Goal: Task Accomplishment & Management: Use online tool/utility

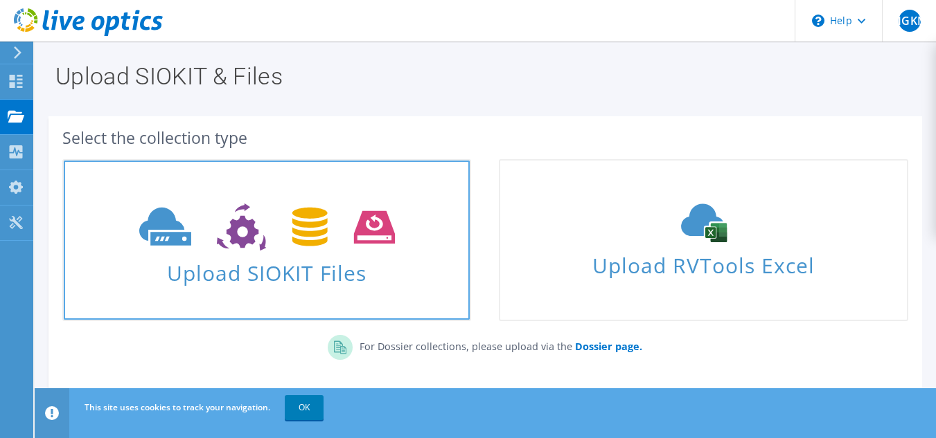
click at [265, 241] on icon at bounding box center [267, 228] width 256 height 48
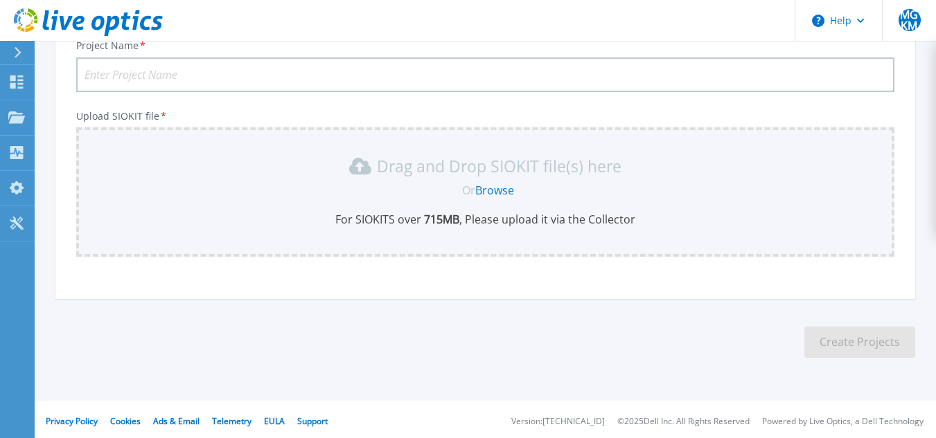
scroll to position [114, 0]
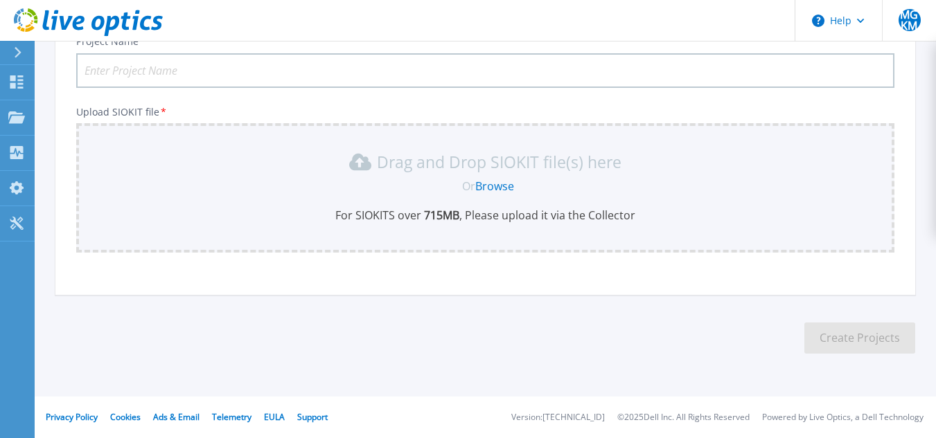
click at [495, 184] on link "Browse" at bounding box center [494, 186] width 39 height 15
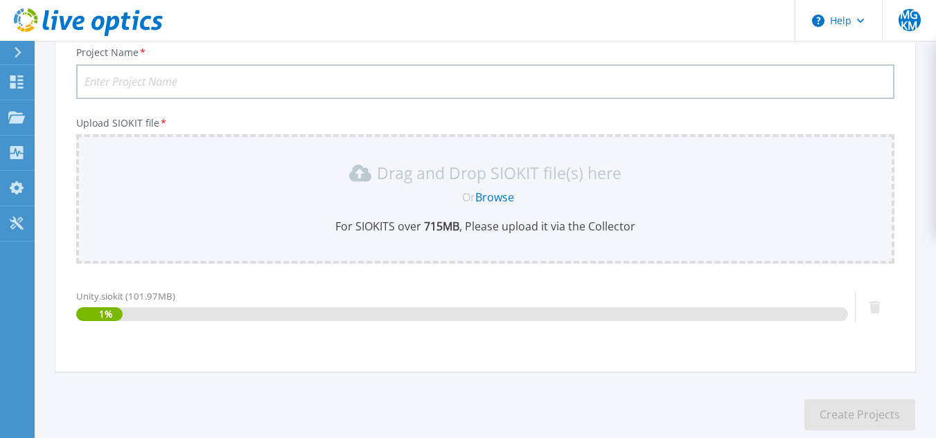
scroll to position [0, 0]
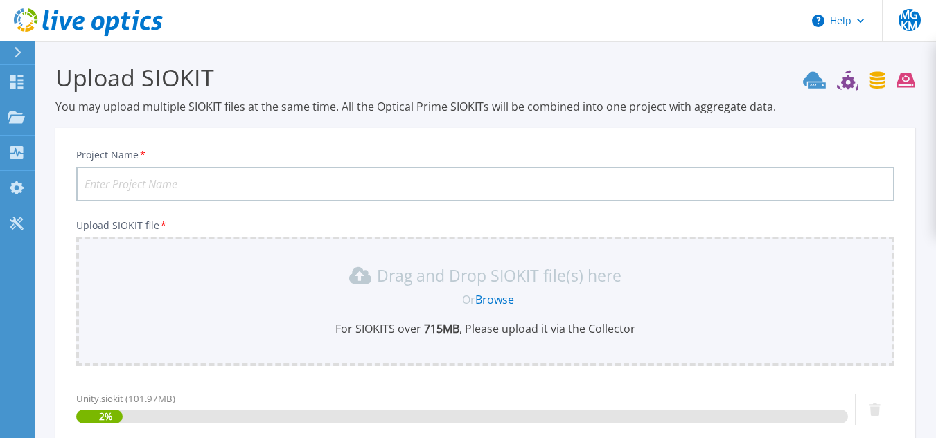
click at [203, 179] on input "Project Name *" at bounding box center [485, 184] width 818 height 35
type input "Unity"
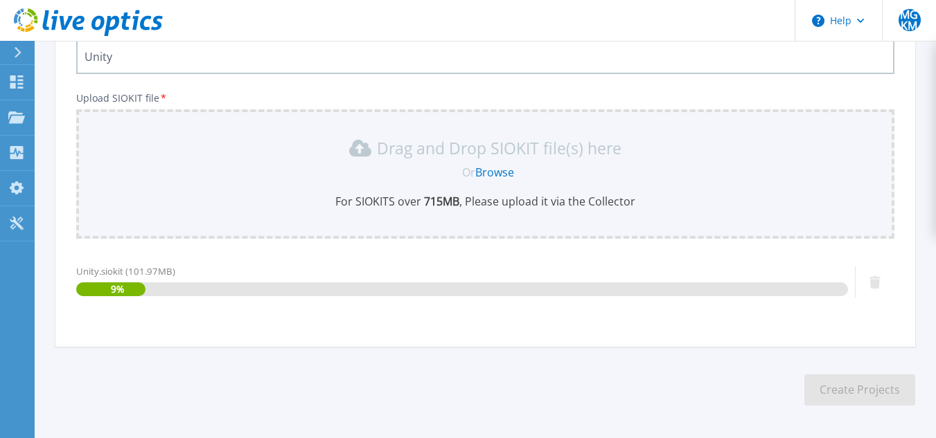
scroll to position [139, 0]
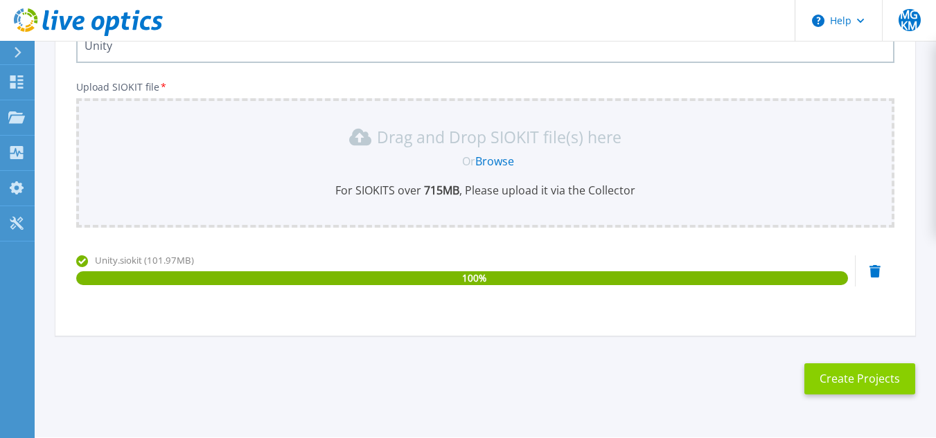
click at [853, 373] on button "Create Projects" at bounding box center [859, 379] width 111 height 31
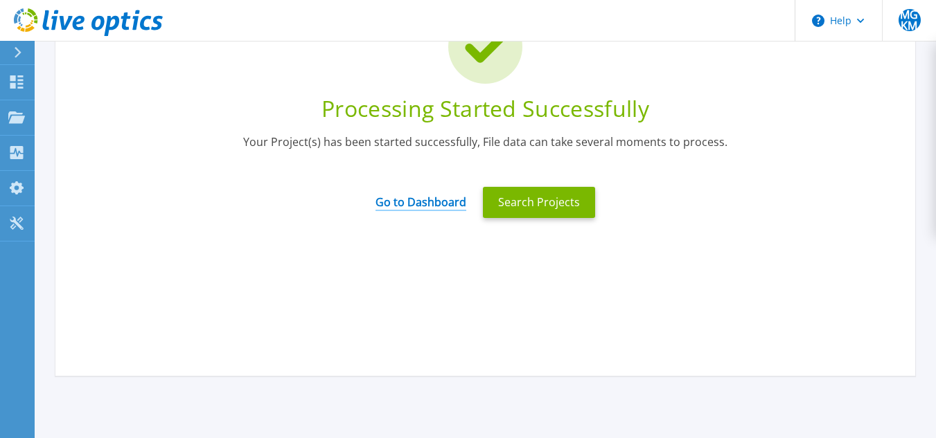
click at [397, 203] on link "Go to Dashboard" at bounding box center [420, 197] width 91 height 27
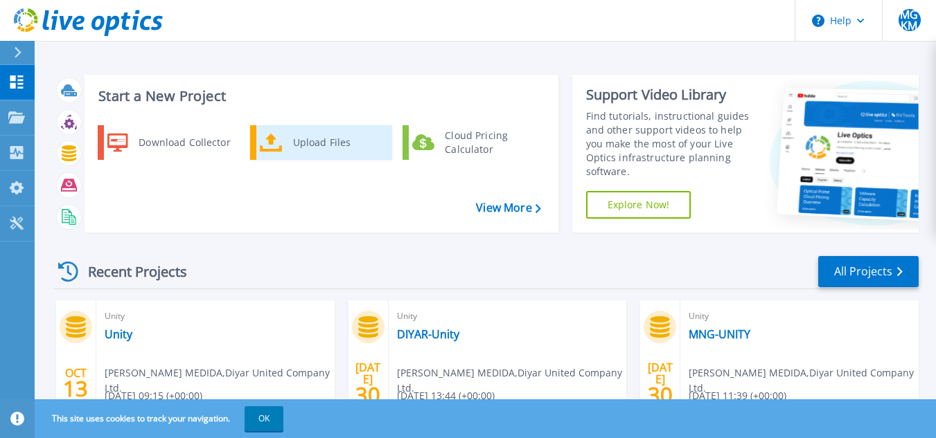
click at [330, 151] on div "Upload Files" at bounding box center [337, 143] width 103 height 28
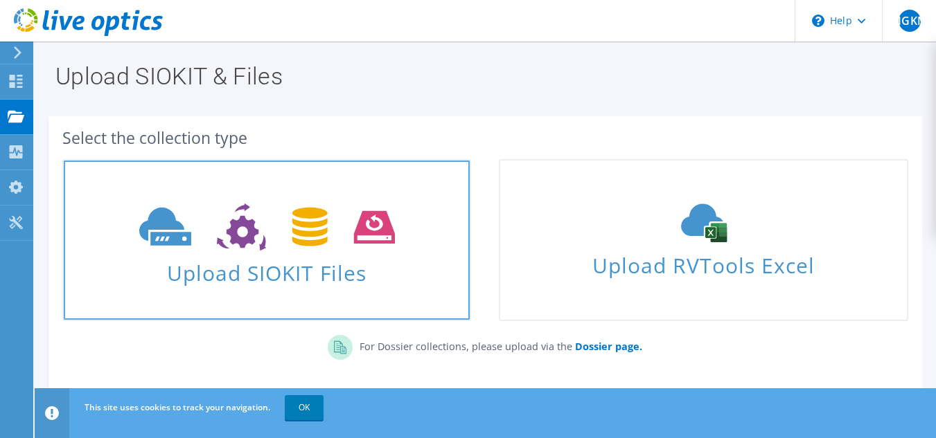
click at [338, 217] on icon at bounding box center [267, 228] width 256 height 48
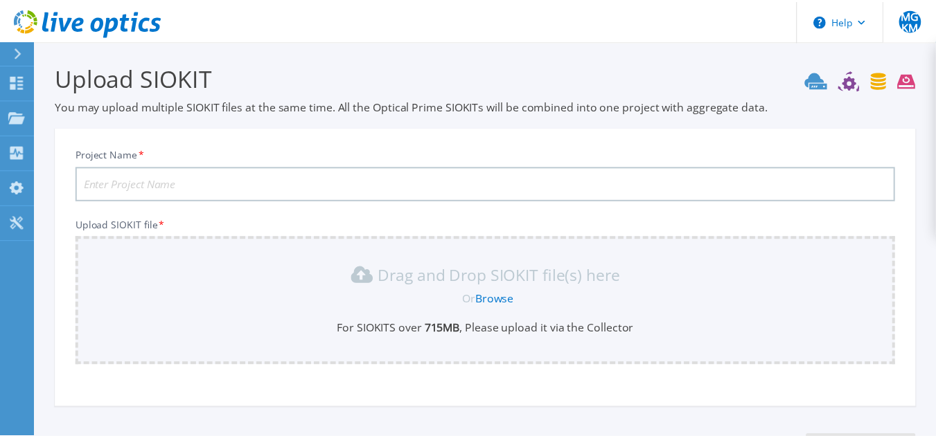
scroll to position [114, 0]
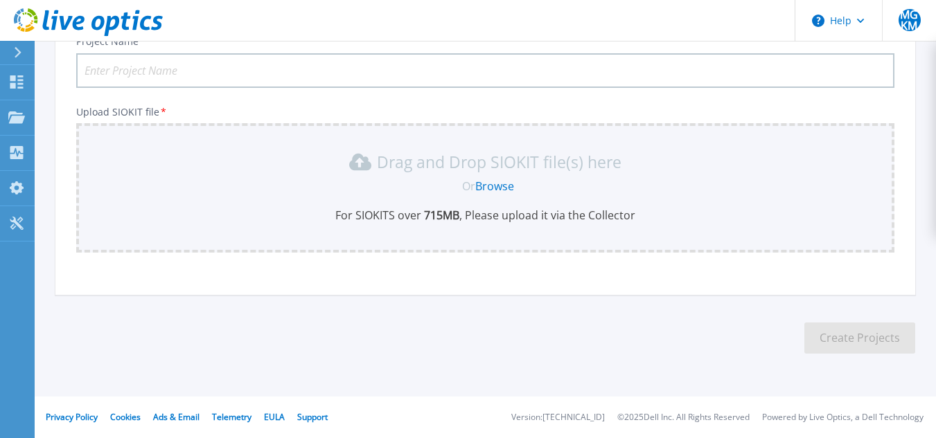
click at [508, 180] on link "Browse" at bounding box center [494, 186] width 39 height 15
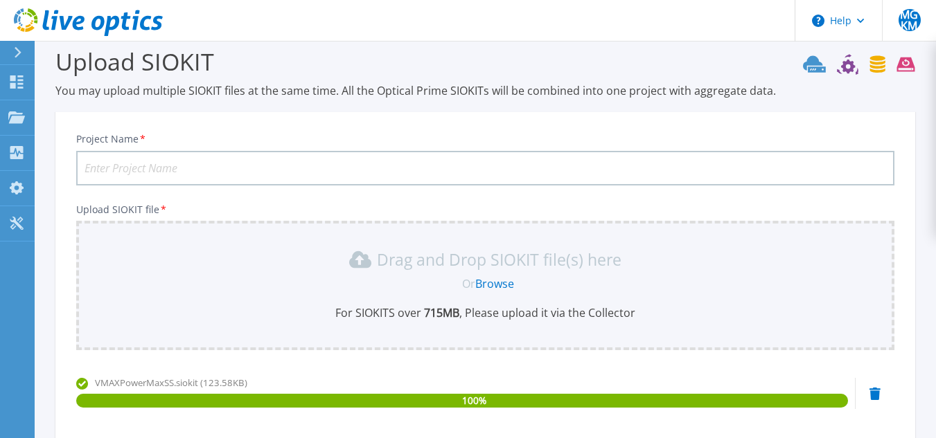
scroll to position [0, 0]
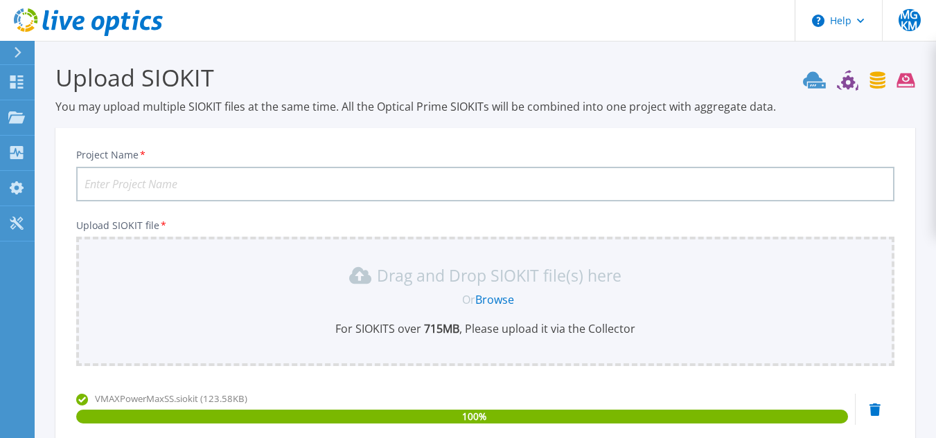
click at [314, 190] on input "Project Name *" at bounding box center [485, 184] width 818 height 35
type input "SS-PowerMax"
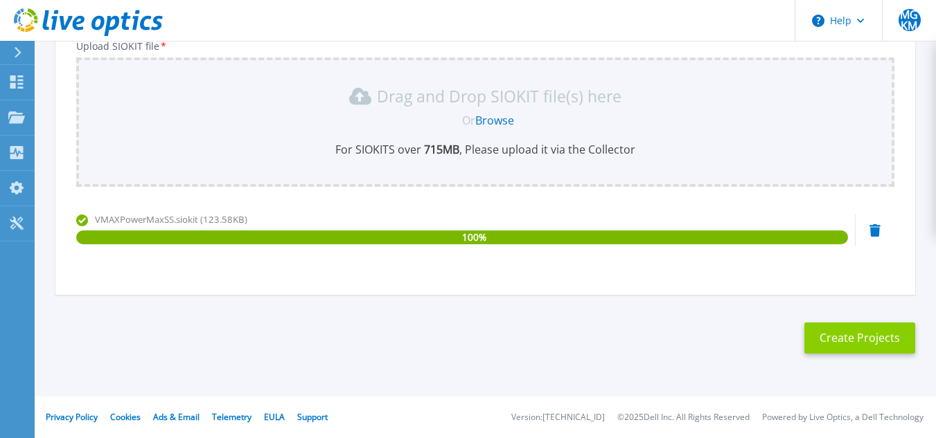
click at [871, 349] on button "Create Projects" at bounding box center [859, 338] width 111 height 31
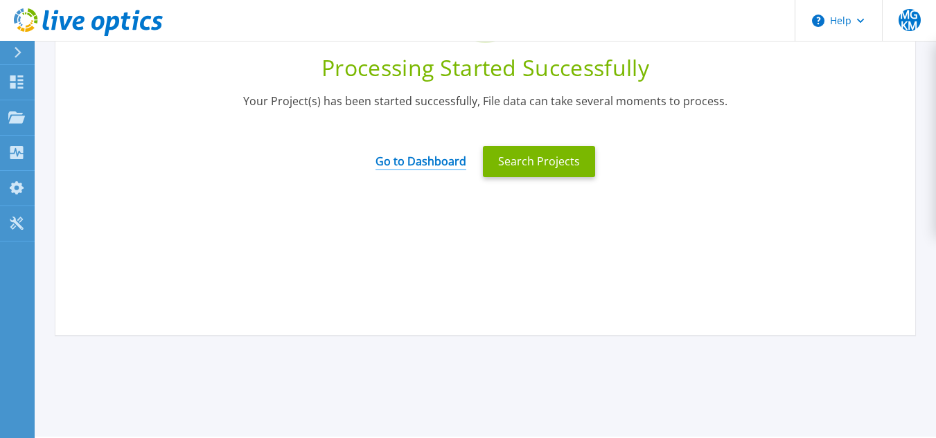
click at [451, 157] on link "Go to Dashboard" at bounding box center [420, 156] width 91 height 27
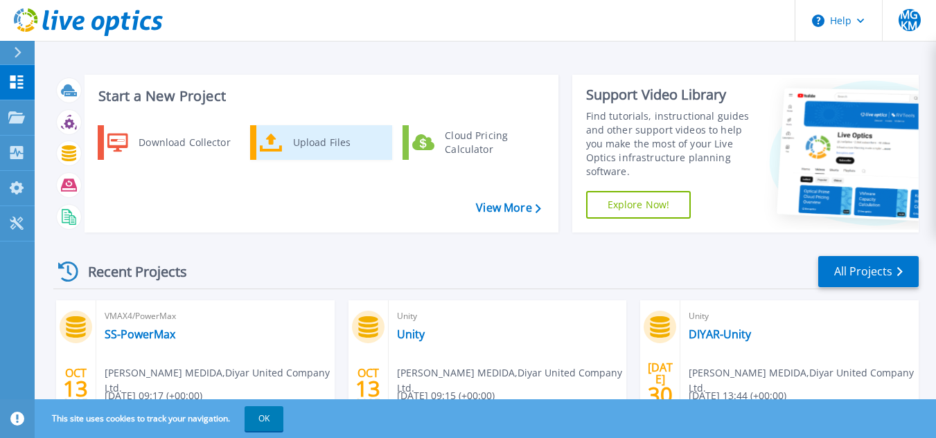
click at [291, 145] on div "Upload Files" at bounding box center [337, 143] width 103 height 28
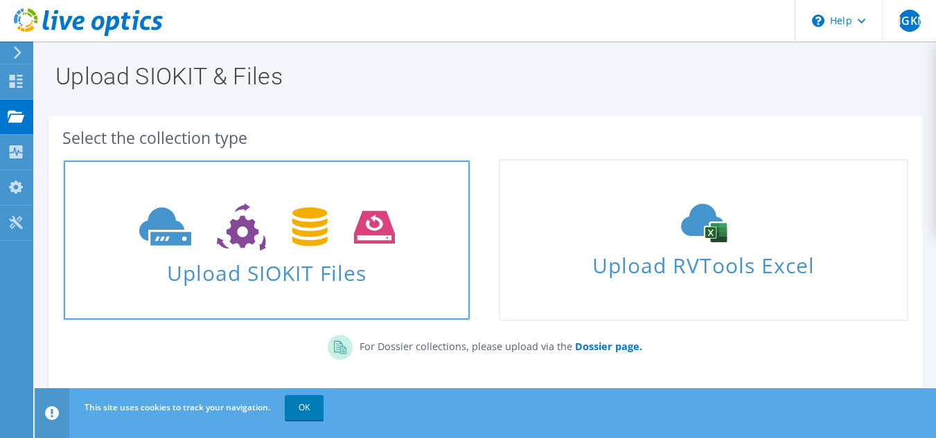
click at [258, 217] on icon at bounding box center [267, 228] width 256 height 48
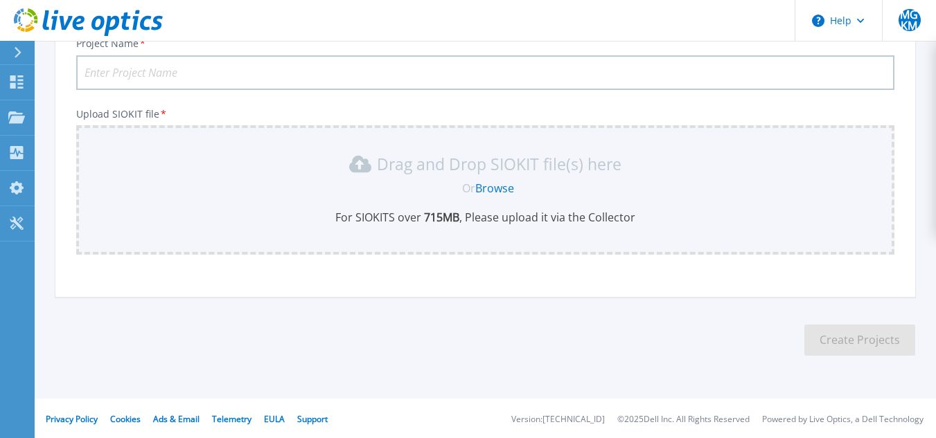
scroll to position [114, 0]
click at [500, 188] on link "Browse" at bounding box center [494, 186] width 39 height 15
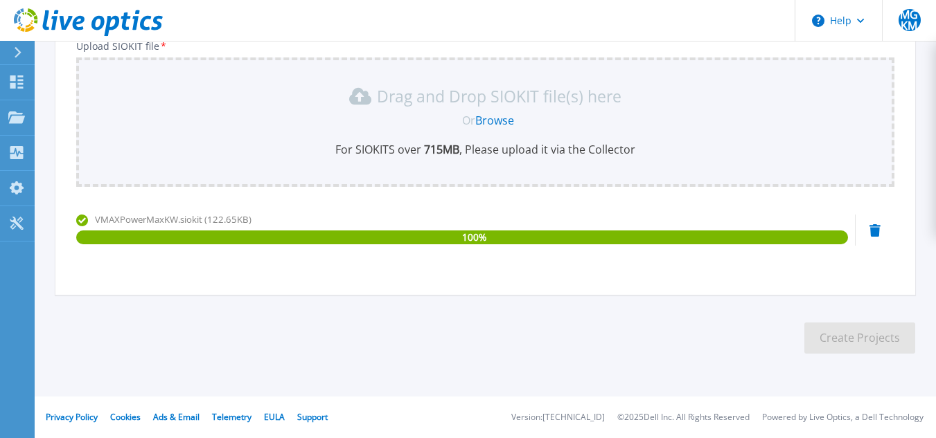
scroll to position [0, 0]
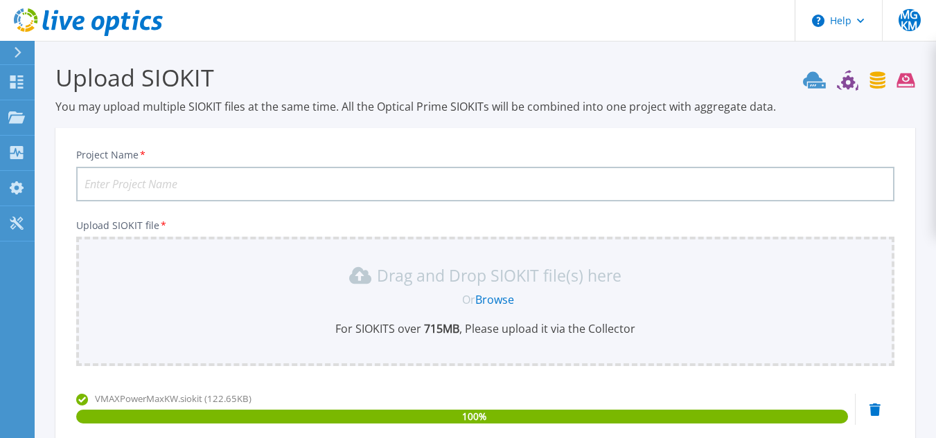
click at [429, 176] on input "Project Name *" at bounding box center [485, 184] width 818 height 35
type input "KW-PowerMax"
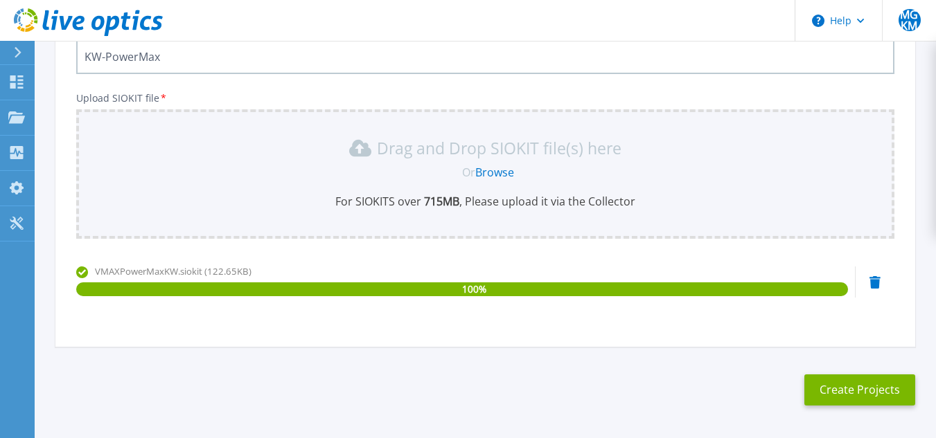
scroll to position [179, 0]
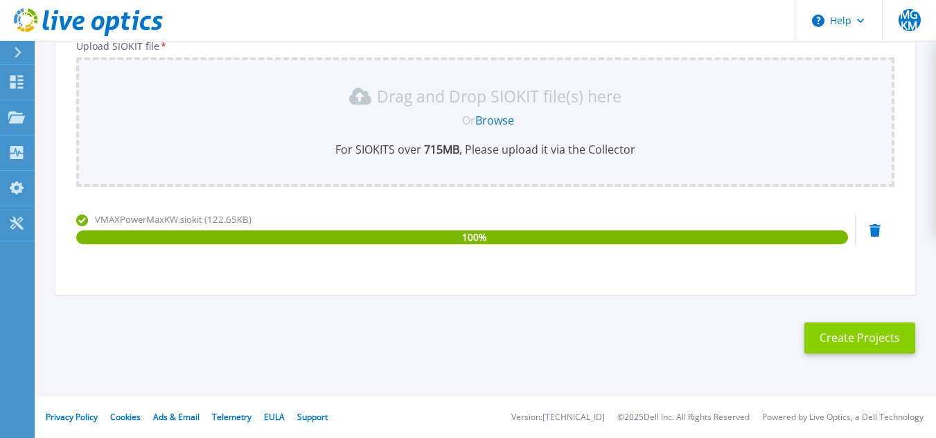
click at [885, 345] on button "Create Projects" at bounding box center [859, 338] width 111 height 31
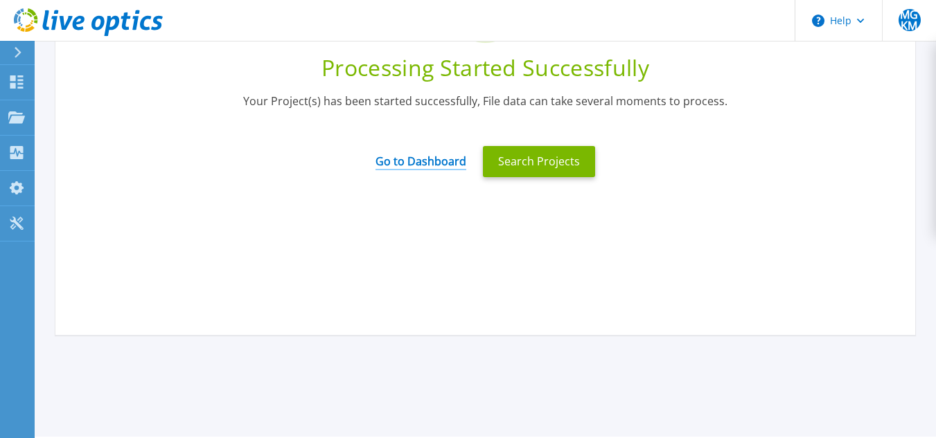
click at [449, 163] on link "Go to Dashboard" at bounding box center [420, 156] width 91 height 27
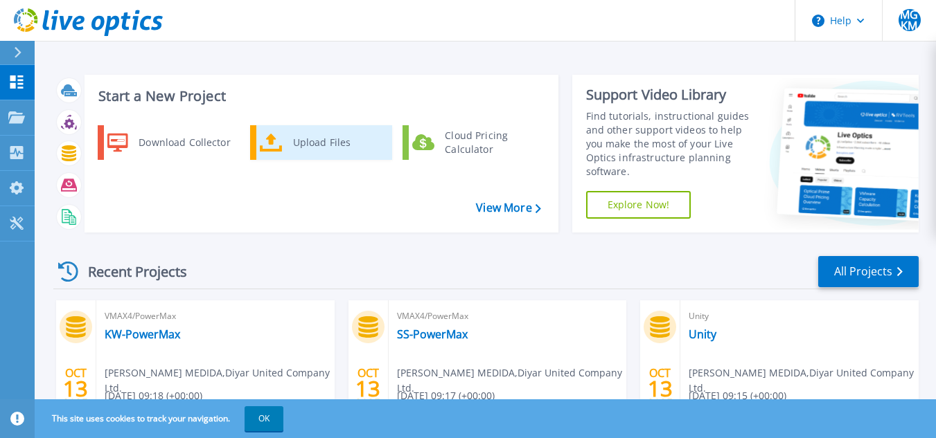
click at [321, 154] on div "Upload Files" at bounding box center [337, 143] width 103 height 28
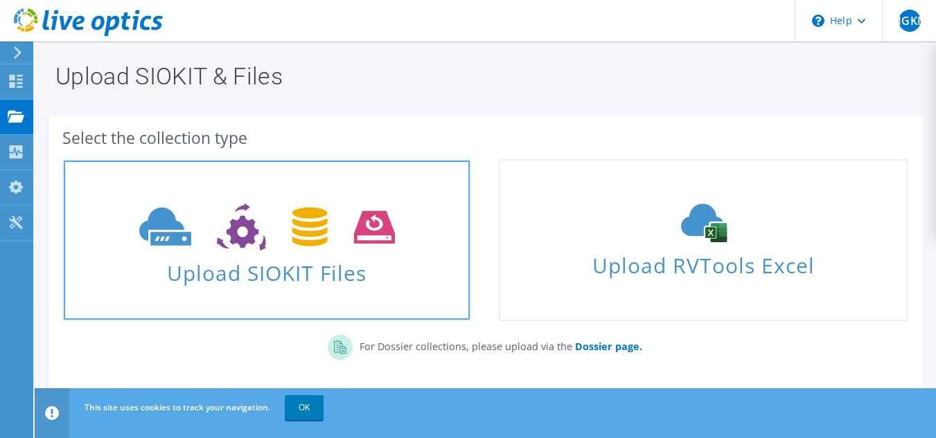
click at [278, 240] on icon at bounding box center [267, 228] width 256 height 48
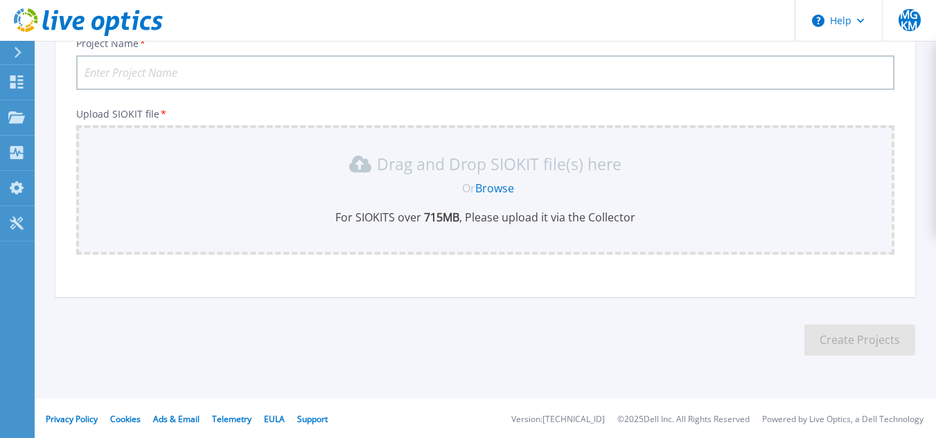
scroll to position [114, 0]
click at [499, 187] on link "Browse" at bounding box center [494, 186] width 39 height 15
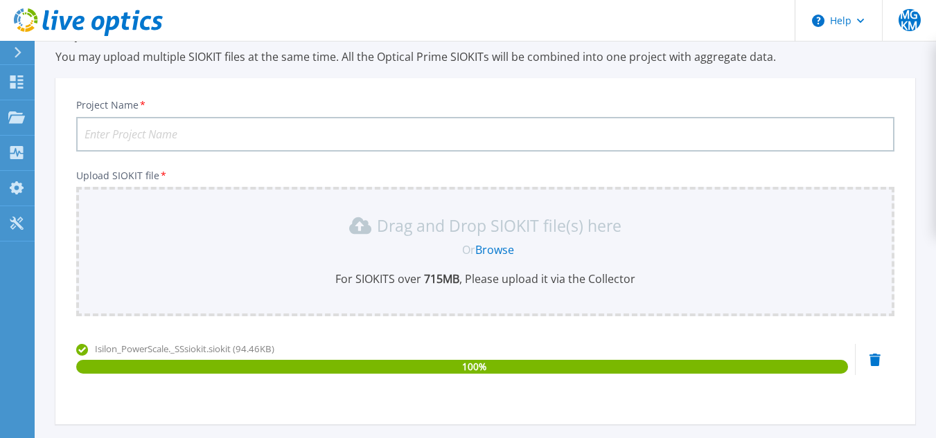
scroll to position [0, 0]
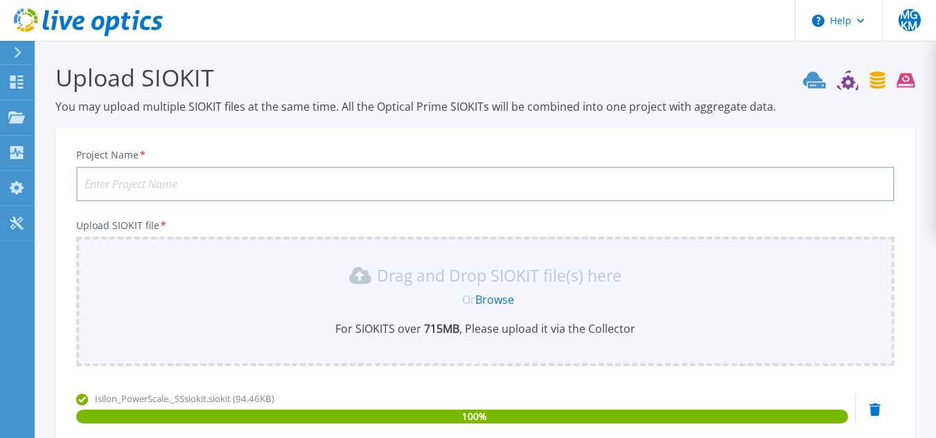
click at [714, 177] on input "Project Name *" at bounding box center [485, 184] width 818 height 35
type input "DR-[GEOGRAPHIC_DATA]"
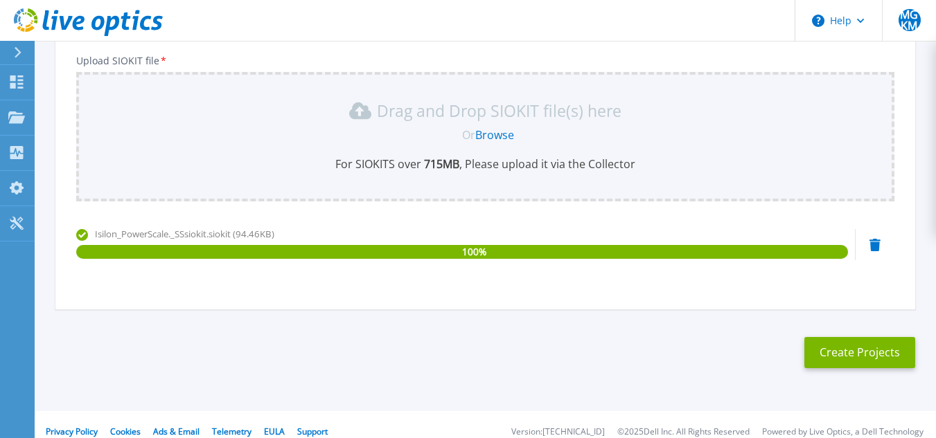
scroll to position [179, 0]
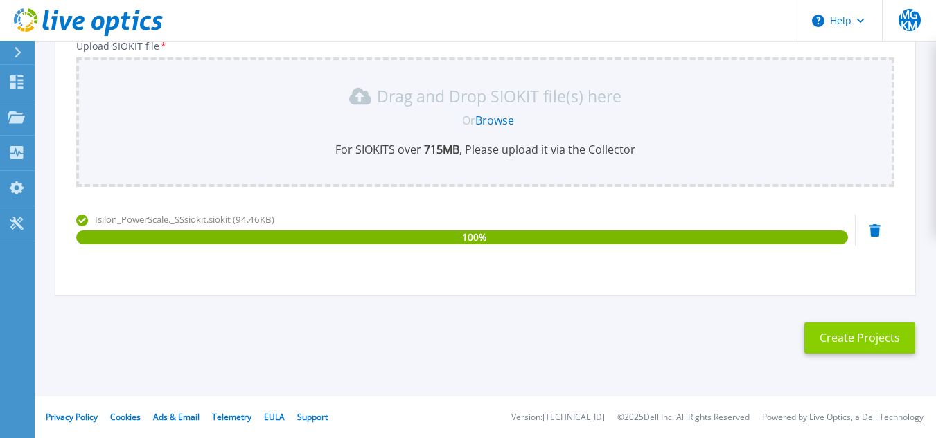
click at [862, 330] on button "Create Projects" at bounding box center [859, 338] width 111 height 31
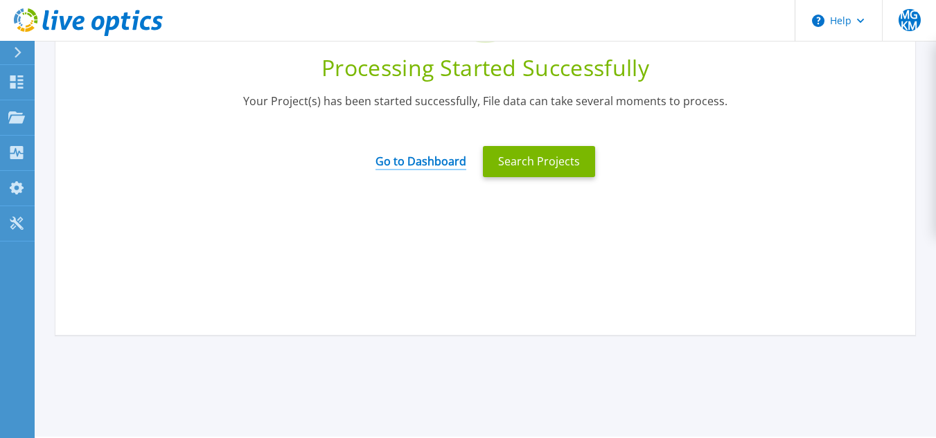
click at [450, 159] on link "Go to Dashboard" at bounding box center [420, 156] width 91 height 27
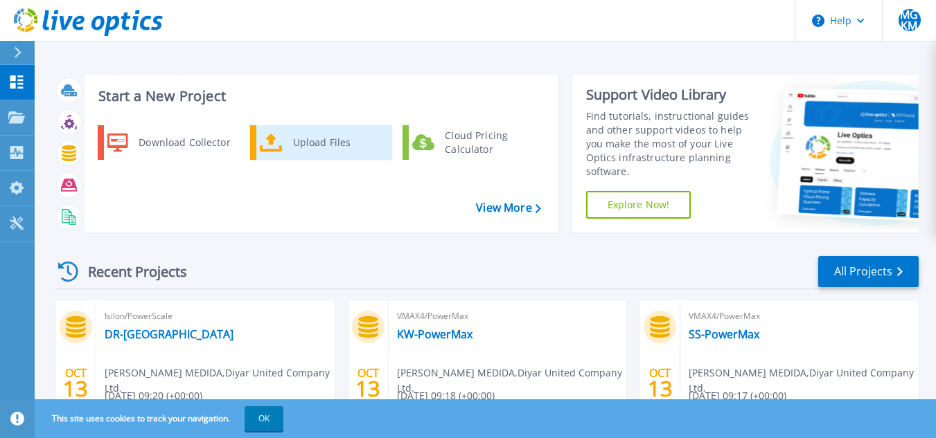
click at [329, 130] on div "Upload Files" at bounding box center [337, 143] width 103 height 28
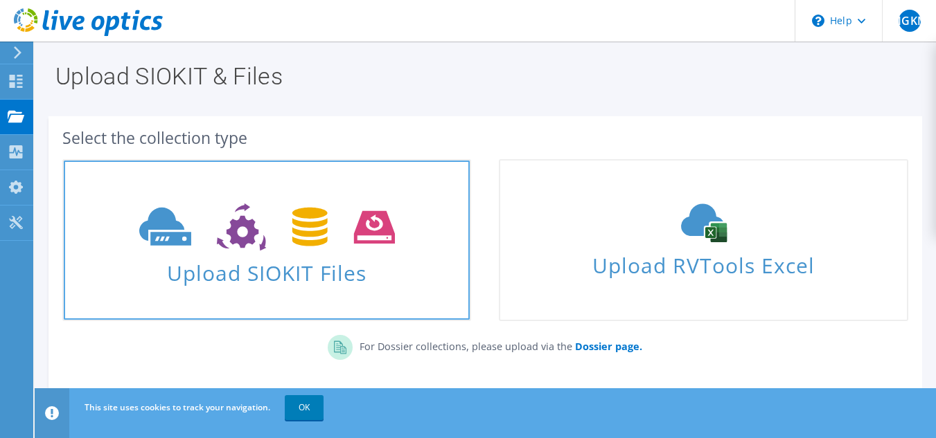
click at [280, 228] on icon at bounding box center [267, 228] width 256 height 48
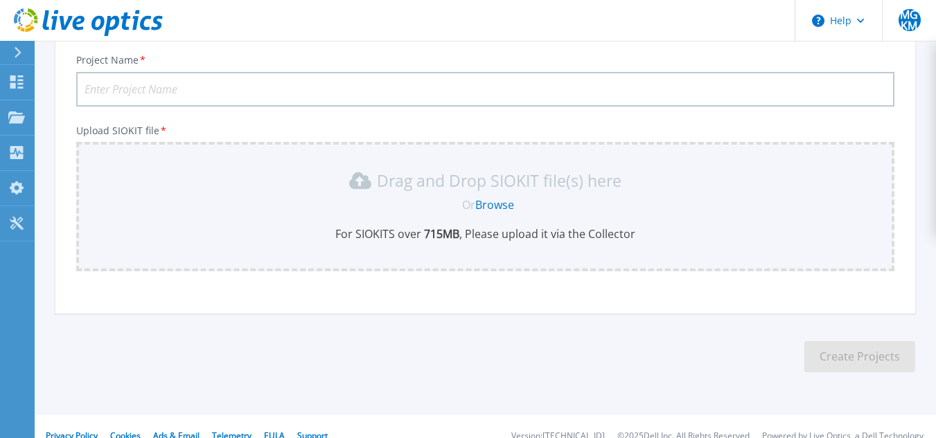
scroll to position [114, 0]
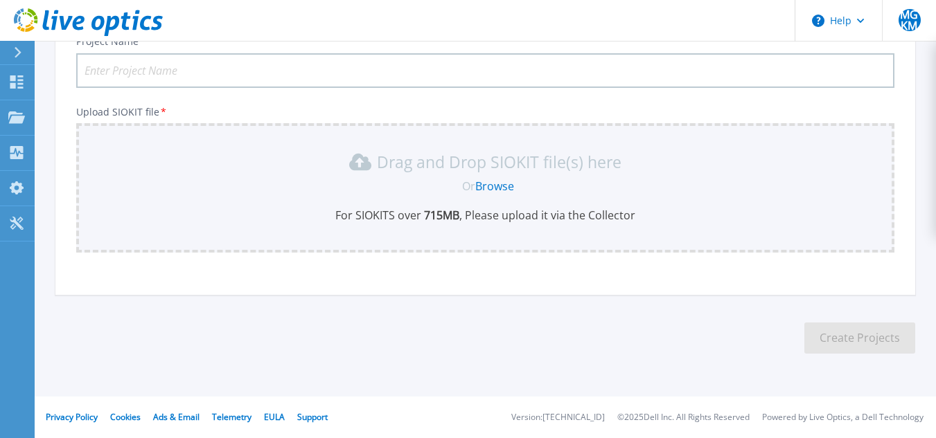
click at [481, 186] on link "Browse" at bounding box center [494, 186] width 39 height 15
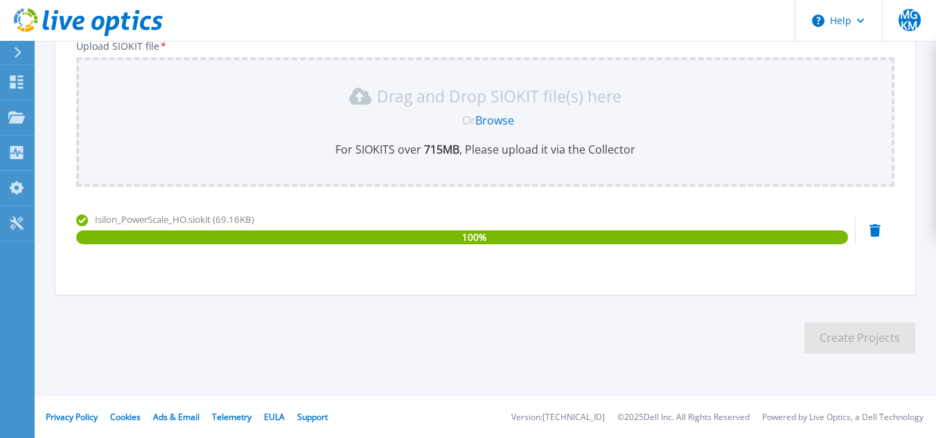
scroll to position [0, 0]
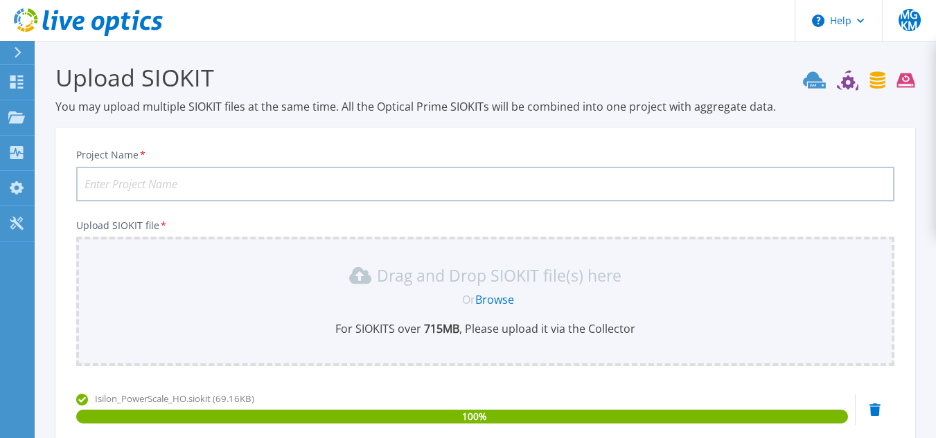
click at [432, 172] on input "Project Name *" at bounding box center [485, 184] width 818 height 35
type input "HO-[GEOGRAPHIC_DATA]"
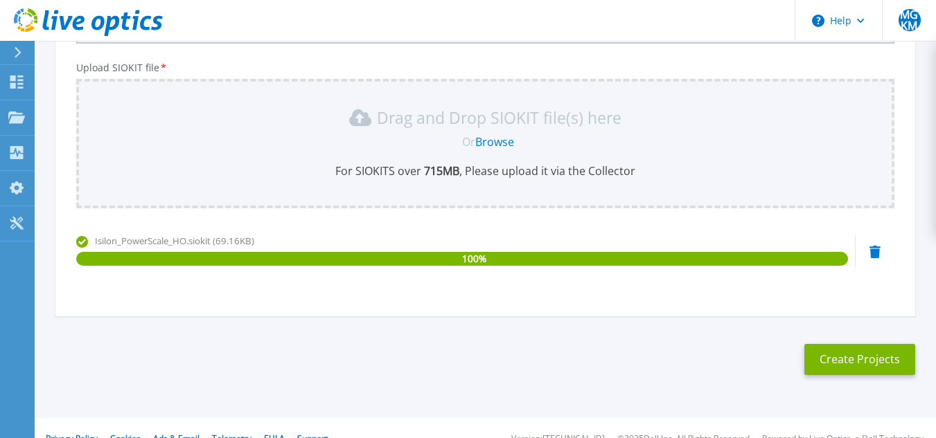
scroll to position [179, 0]
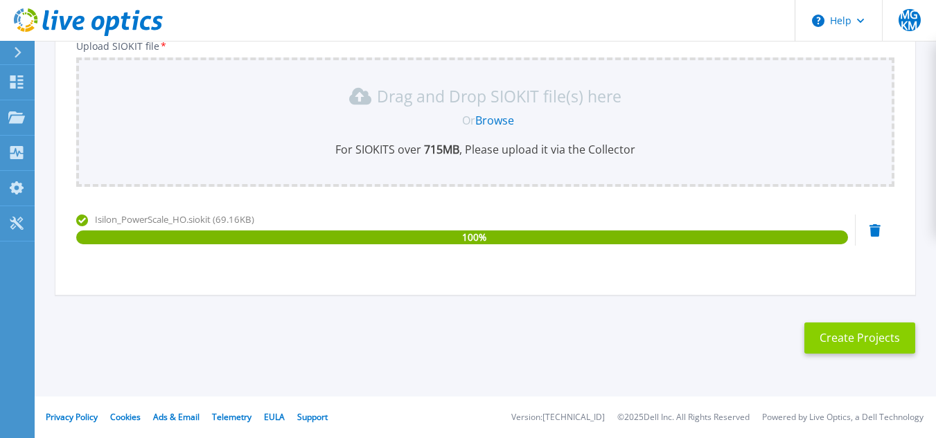
click at [879, 338] on button "Create Projects" at bounding box center [859, 338] width 111 height 31
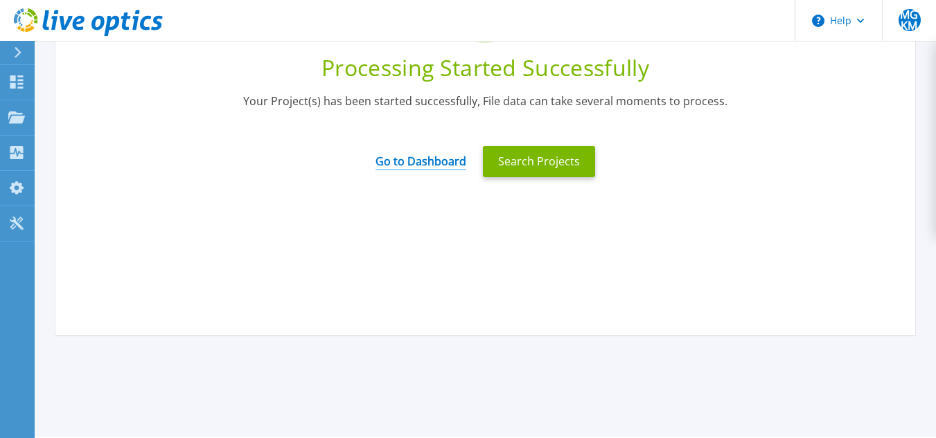
click at [427, 158] on link "Go to Dashboard" at bounding box center [420, 156] width 91 height 27
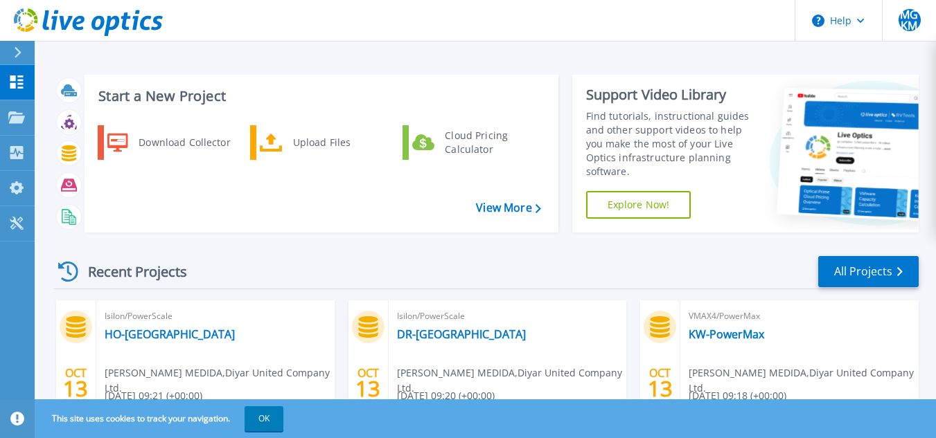
scroll to position [329, 0]
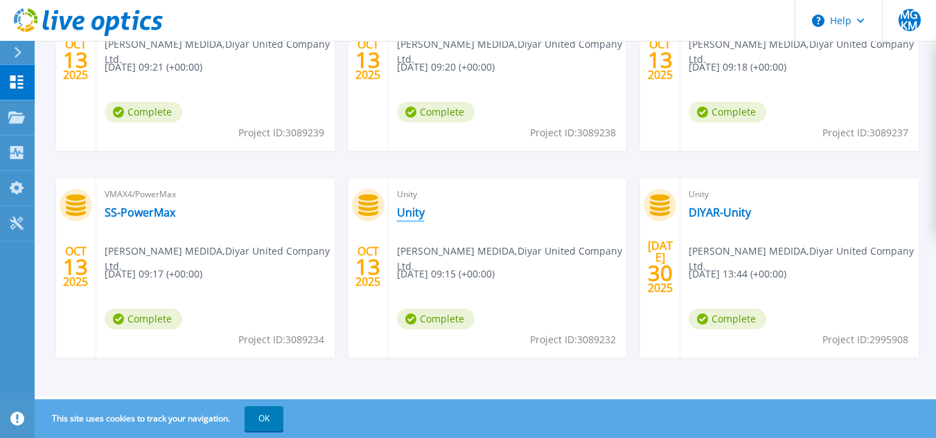
click at [407, 209] on link "Unity" at bounding box center [411, 213] width 28 height 14
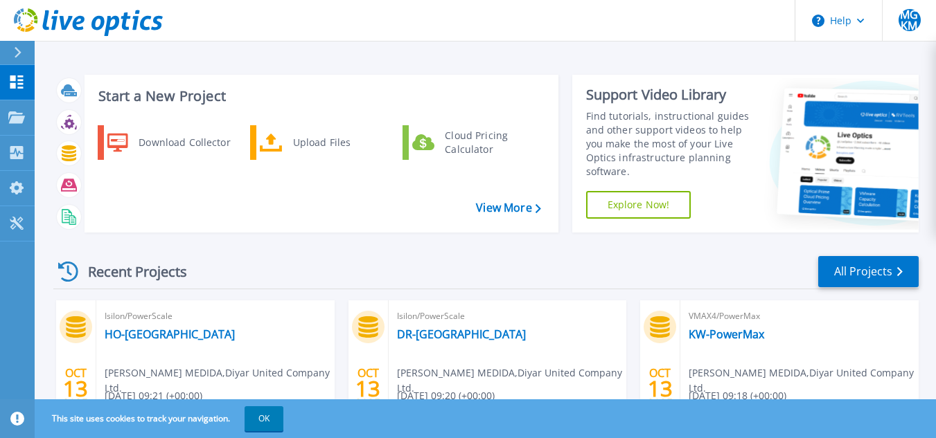
scroll to position [329, 0]
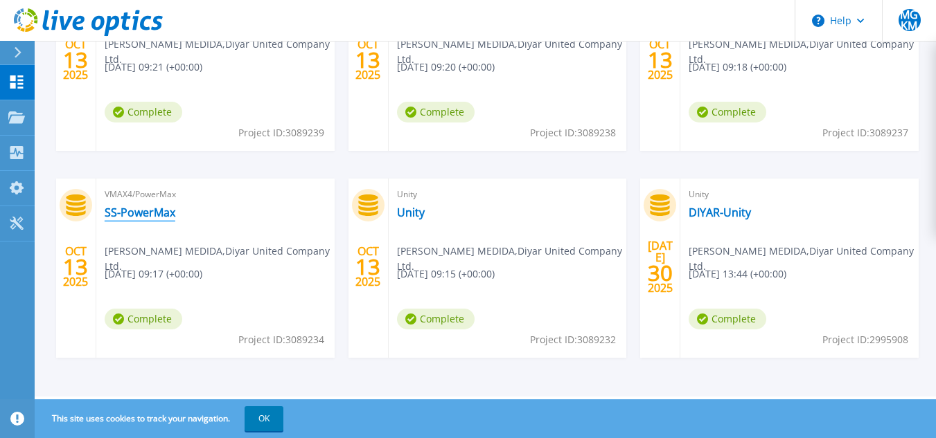
click at [172, 217] on link "SS-PowerMax" at bounding box center [140, 213] width 71 height 14
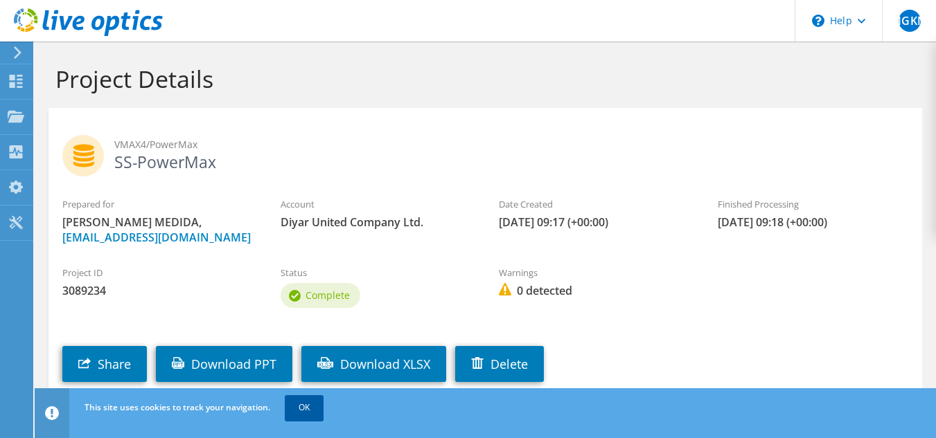
click at [310, 402] on link "OK" at bounding box center [304, 408] width 39 height 25
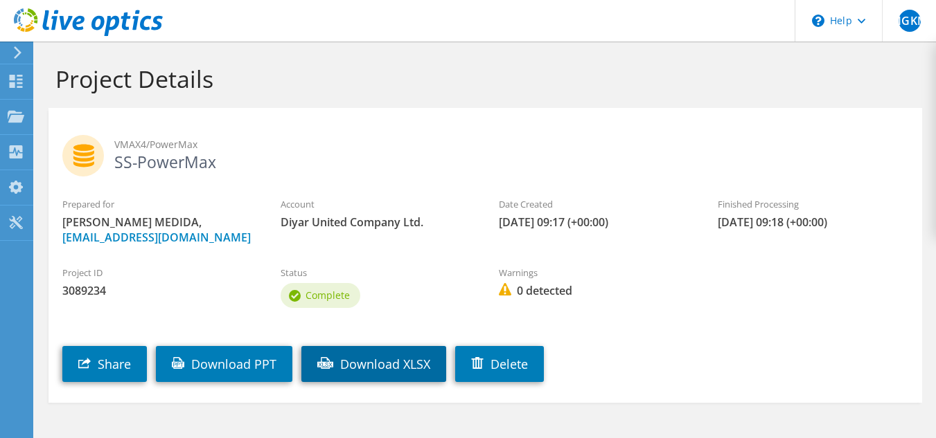
click at [388, 382] on link "Download XLSX" at bounding box center [373, 364] width 145 height 36
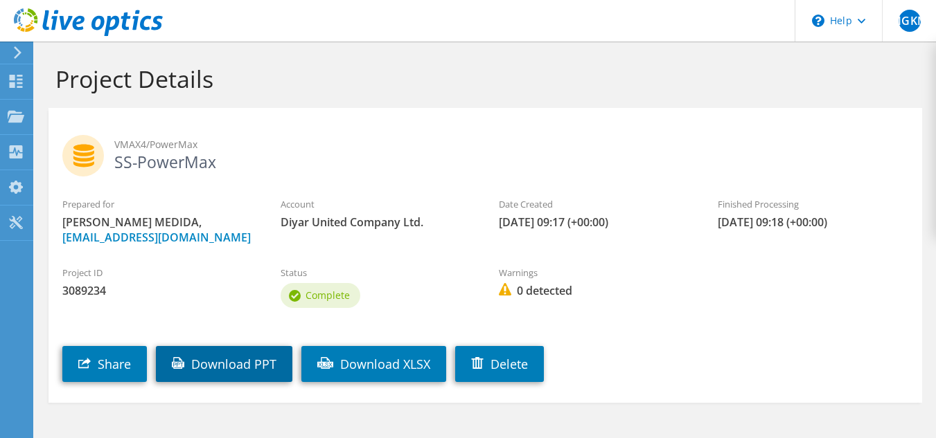
click at [258, 382] on link "Download PPT" at bounding box center [224, 364] width 136 height 36
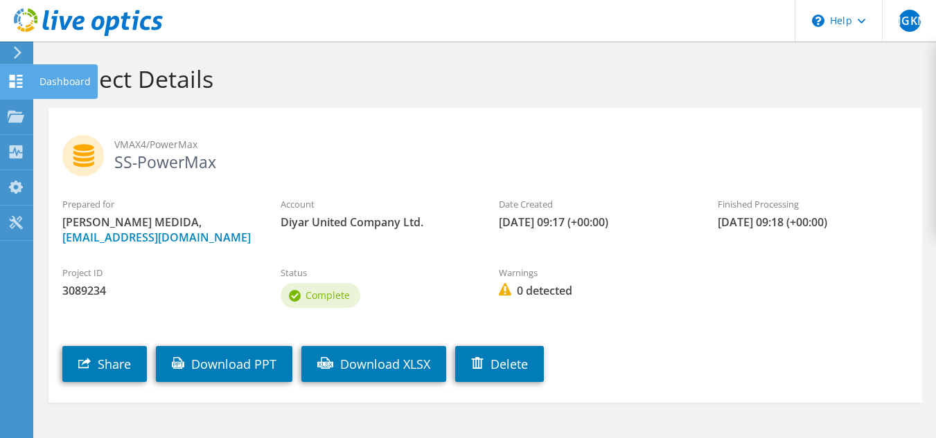
click at [60, 82] on div "Dashboard" at bounding box center [65, 81] width 65 height 35
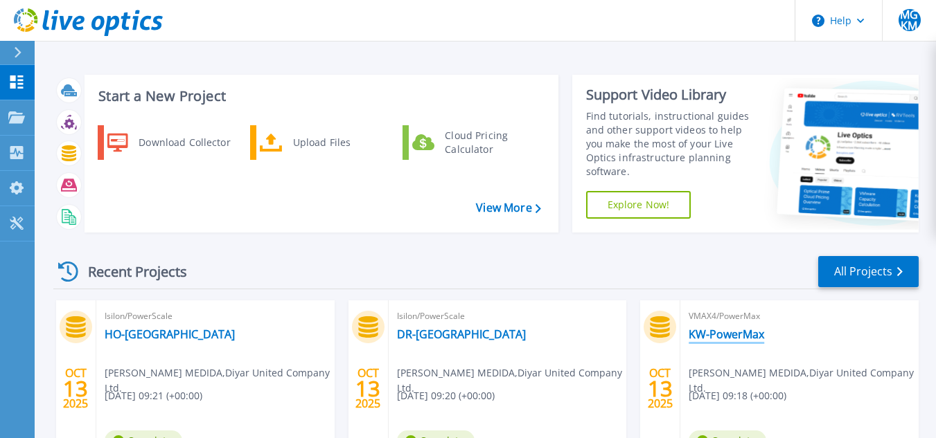
click at [711, 333] on link "KW-PowerMax" at bounding box center [727, 335] width 76 height 14
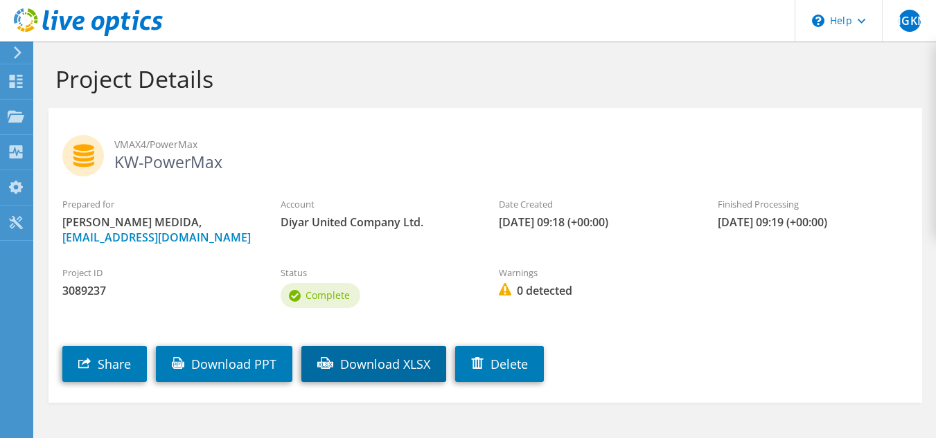
click at [382, 382] on link "Download XLSX" at bounding box center [373, 364] width 145 height 36
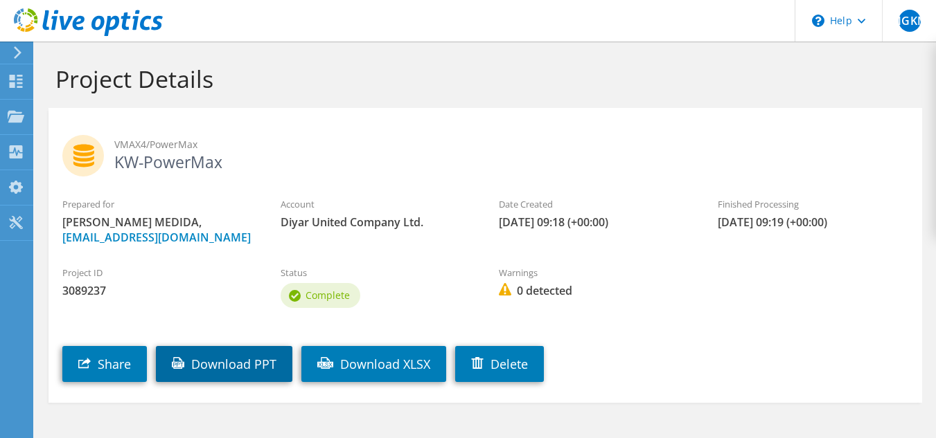
click at [247, 382] on link "Download PPT" at bounding box center [224, 364] width 136 height 36
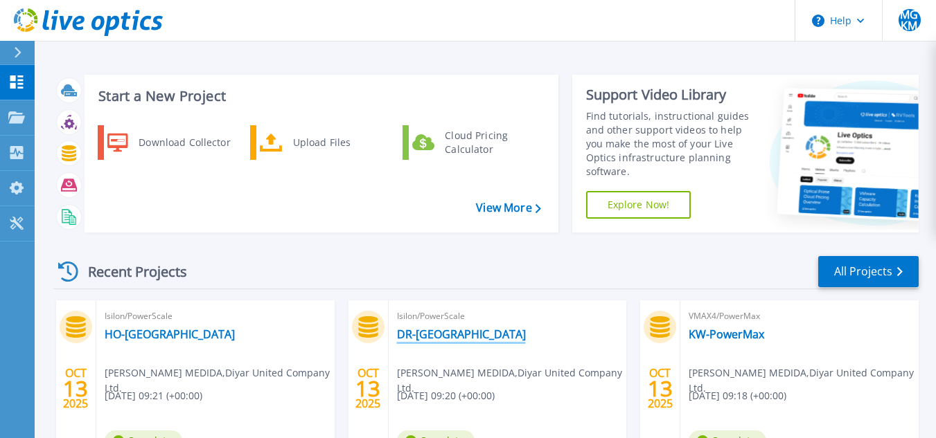
click at [411, 332] on link "DR-[GEOGRAPHIC_DATA]" at bounding box center [461, 335] width 129 height 14
click at [132, 337] on link "HO-[GEOGRAPHIC_DATA]" at bounding box center [170, 335] width 130 height 14
